Goal: Find specific page/section: Find specific page/section

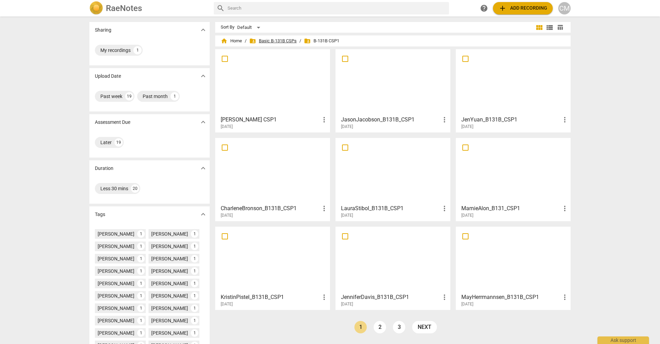
click at [273, 43] on span "folder_shared Basic B-131B CSPs" at bounding box center [272, 40] width 47 height 7
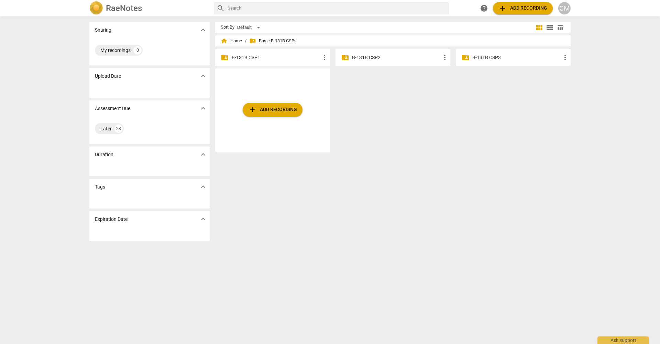
click at [263, 59] on p "B-131B CSP1" at bounding box center [276, 57] width 89 height 7
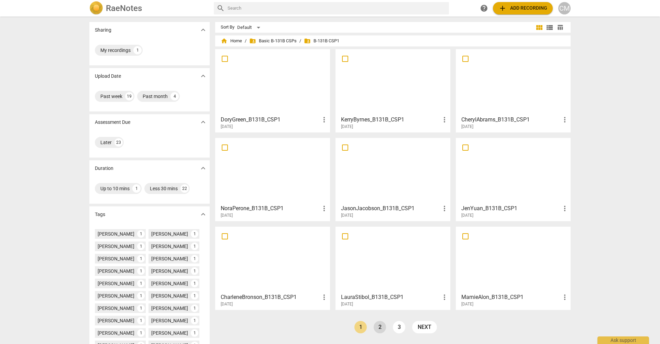
click at [381, 326] on link "2" at bounding box center [380, 327] width 12 height 12
click at [375, 328] on link "1" at bounding box center [376, 327] width 12 height 12
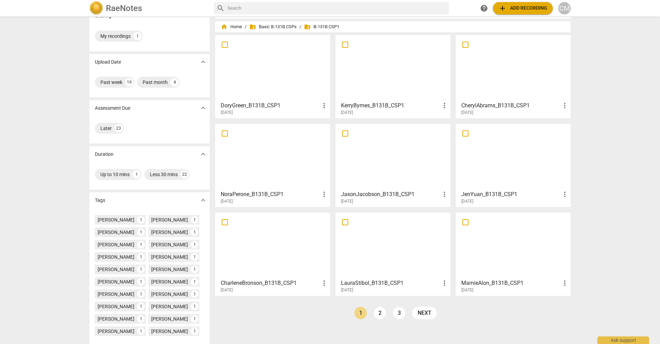
scroll to position [17, 0]
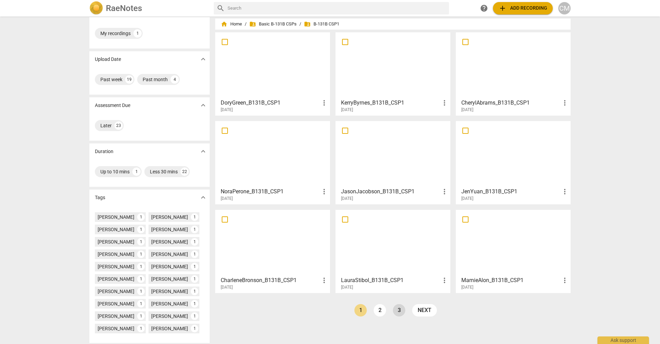
click at [396, 308] on link "3" at bounding box center [399, 310] width 12 height 12
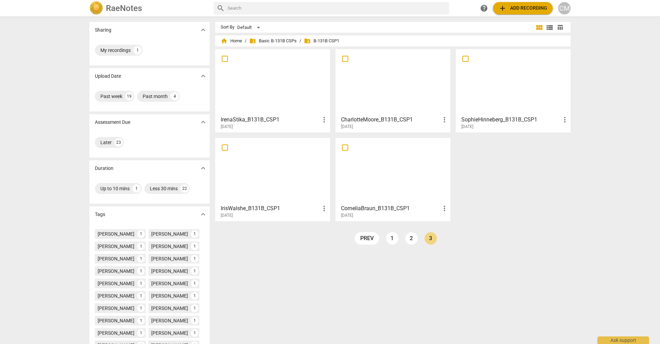
click at [367, 73] on div at bounding box center [393, 82] width 110 height 61
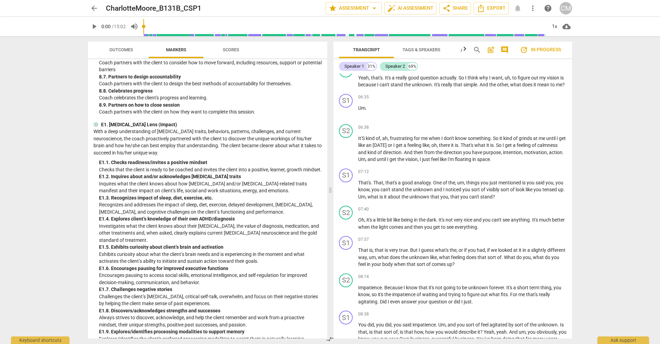
scroll to position [351, 0]
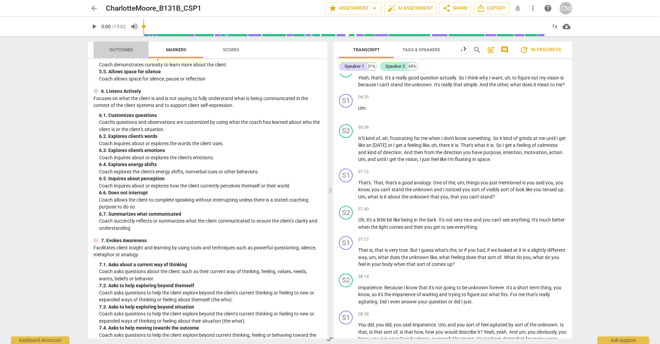
click at [117, 49] on span "Outcomes" at bounding box center [121, 49] width 24 height 5
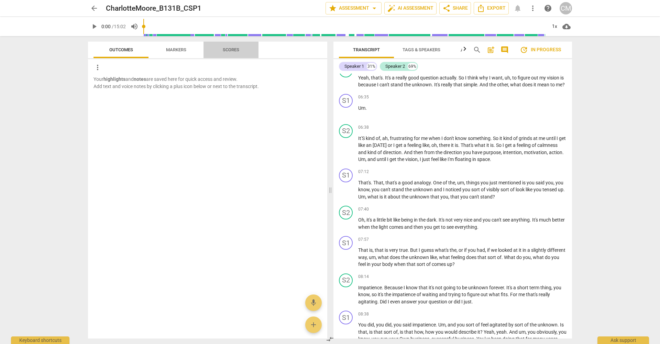
click at [230, 48] on span "Scores" at bounding box center [231, 49] width 17 height 5
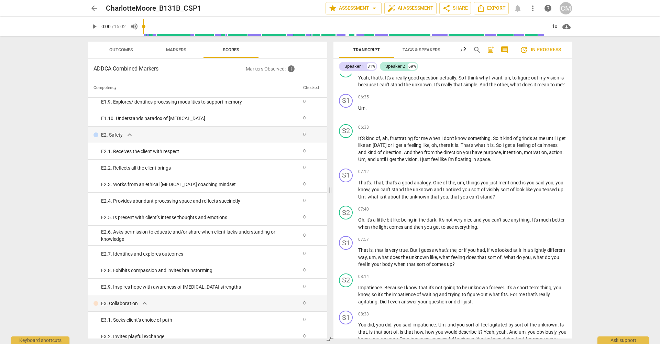
scroll to position [917, 0]
